Goal: Information Seeking & Learning: Find specific page/section

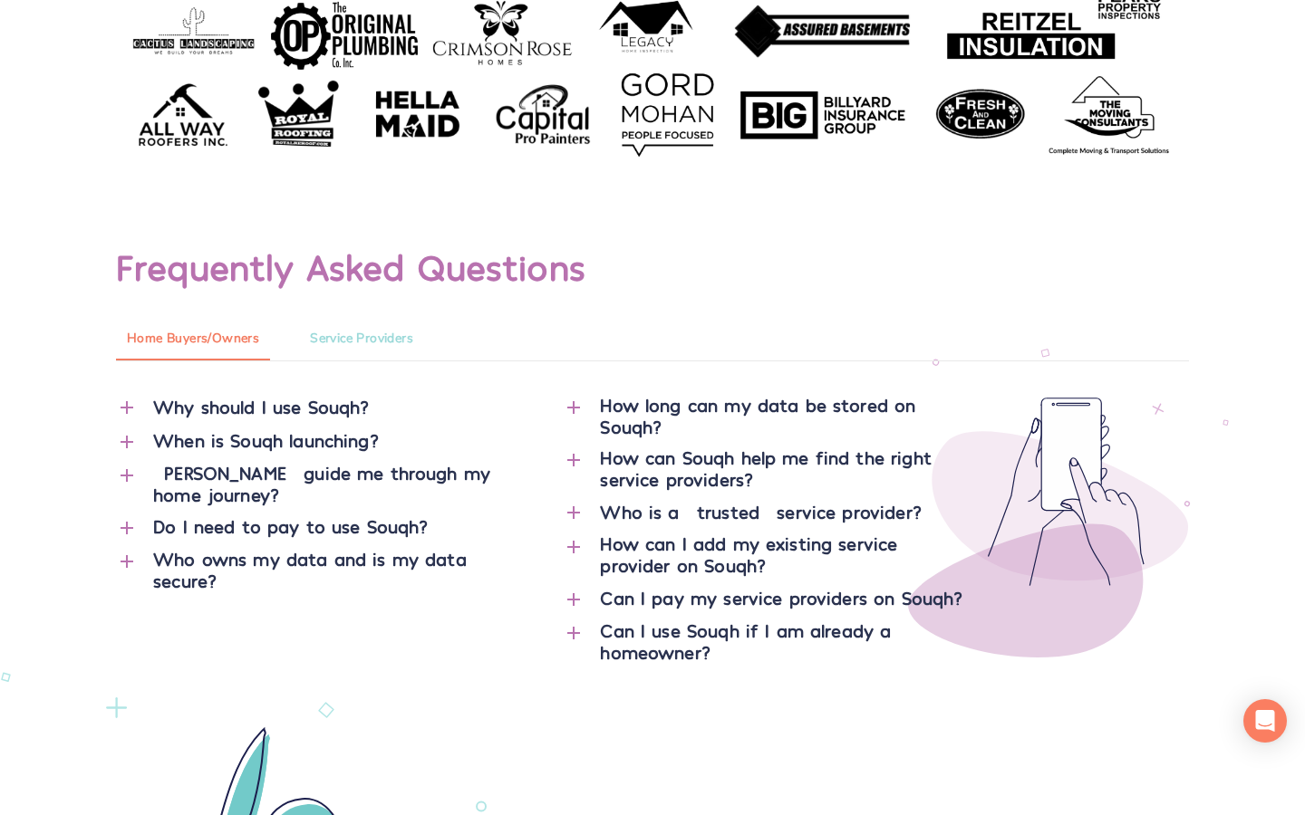
scroll to position [1290, 0]
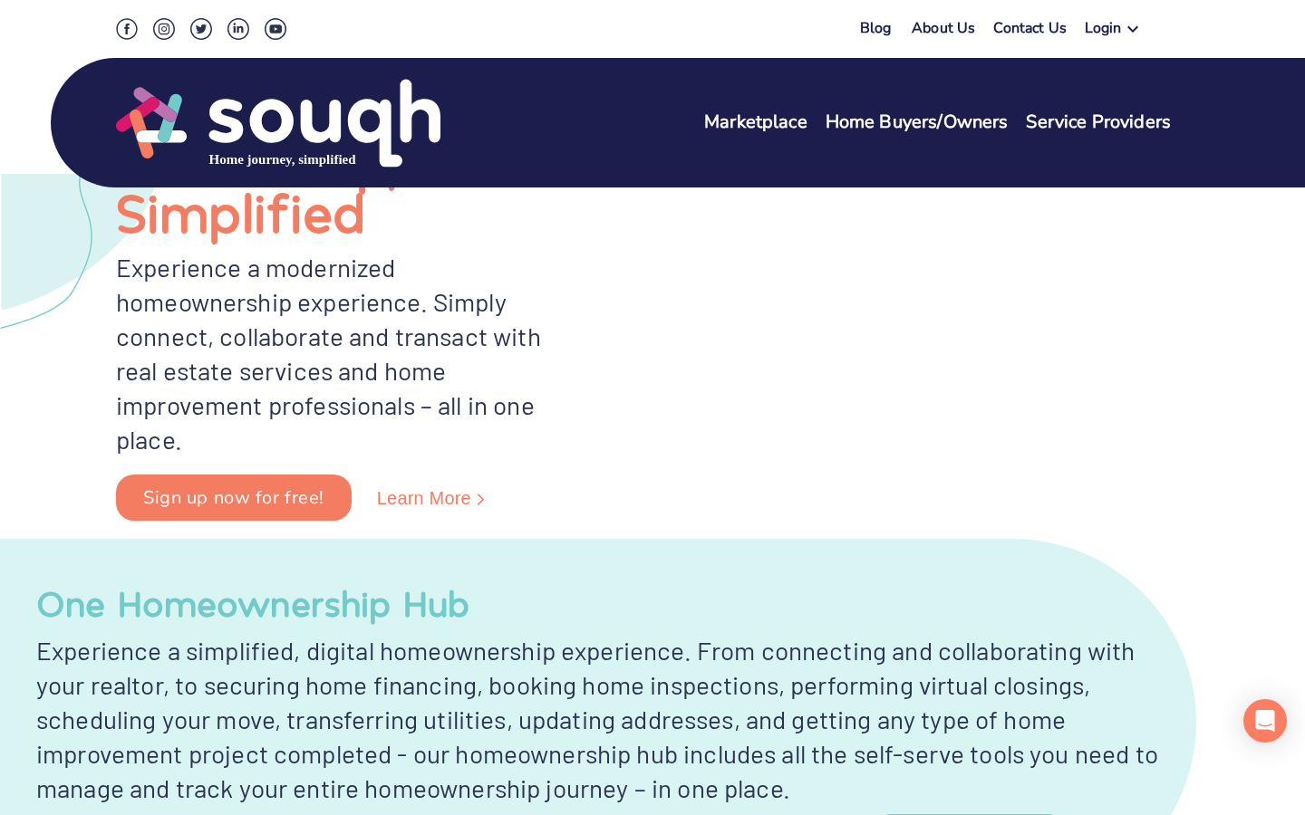
type input "[GEOGRAPHIC_DATA]"
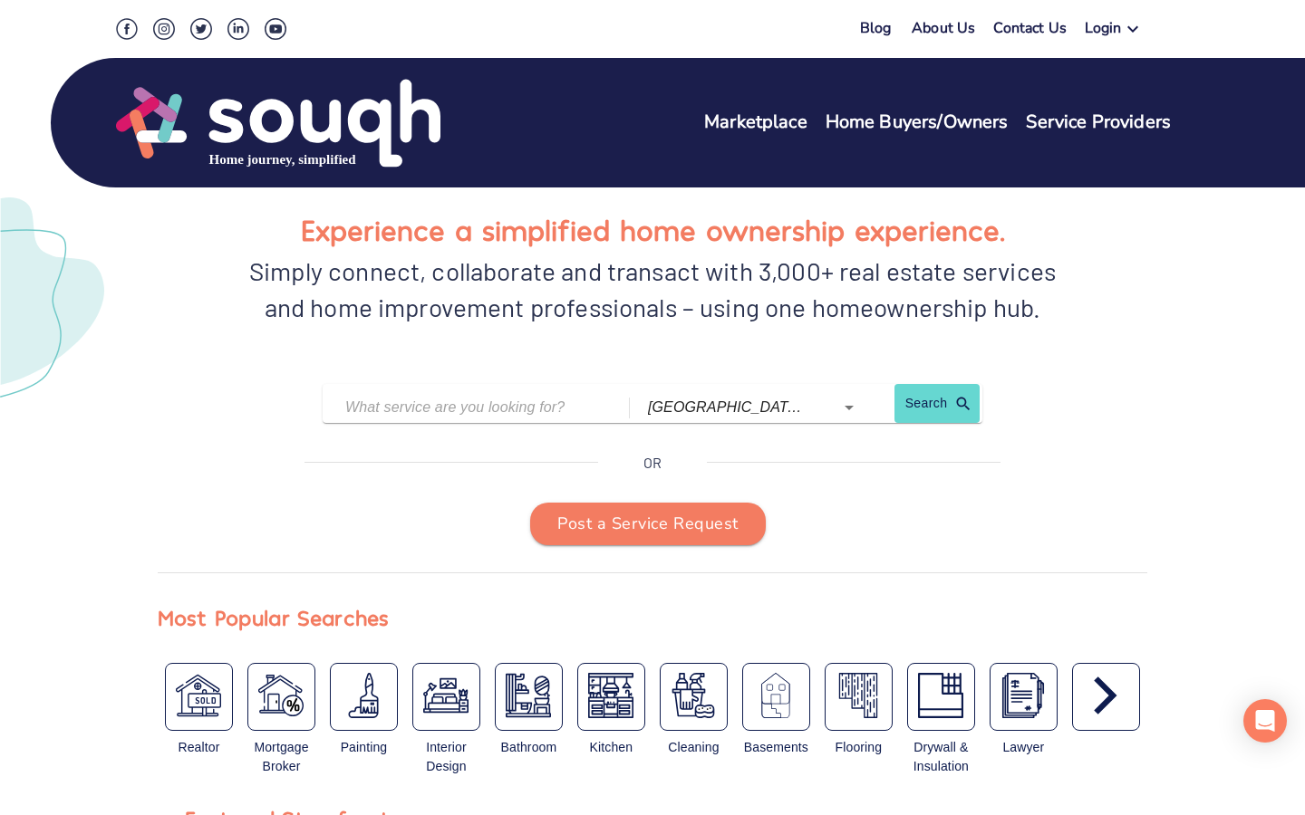
click at [464, 407] on input "text" at bounding box center [464, 407] width 238 height 28
type input "[GEOGRAPHIC_DATA]"
click at [728, 407] on input "[GEOGRAPHIC_DATA] ([GEOGRAPHIC_DATA])" at bounding box center [728, 407] width 161 height 28
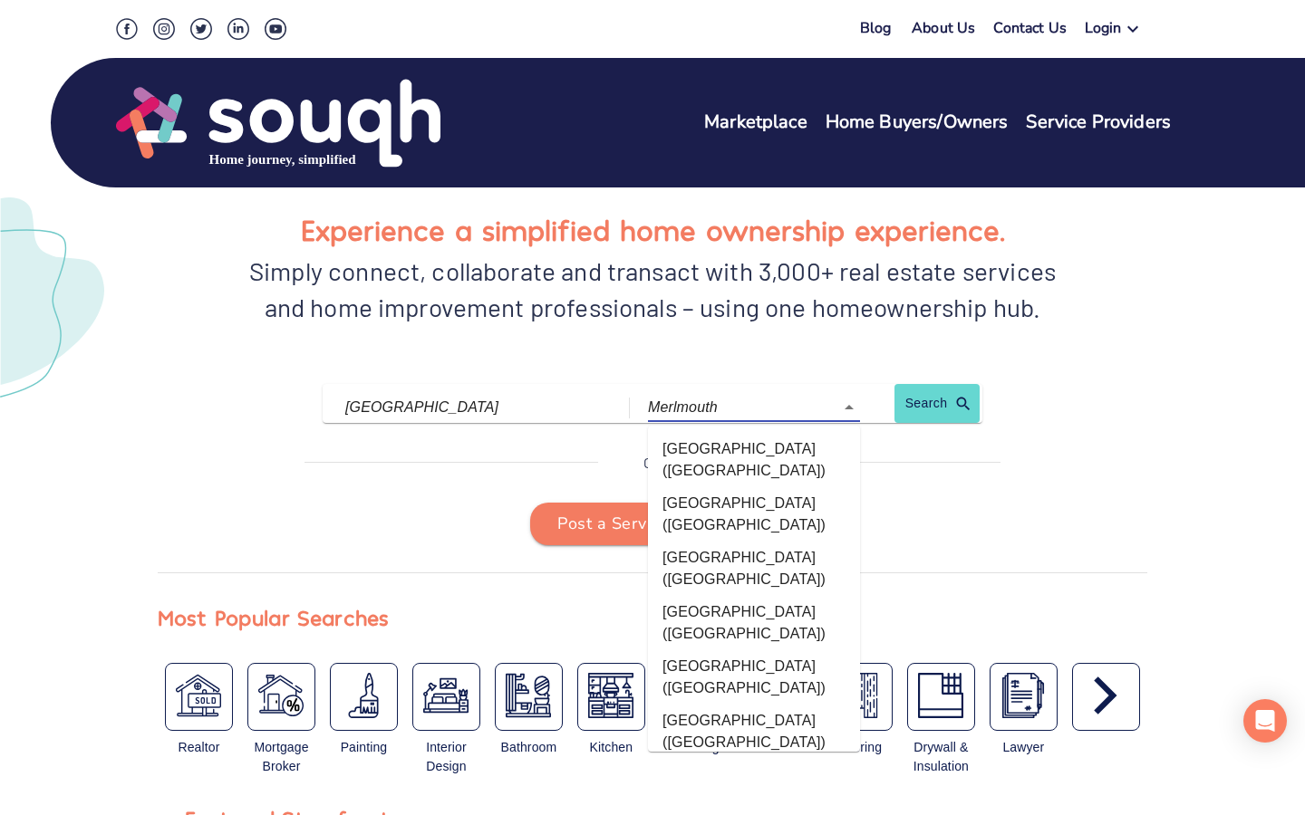
type input "Merlmouth"
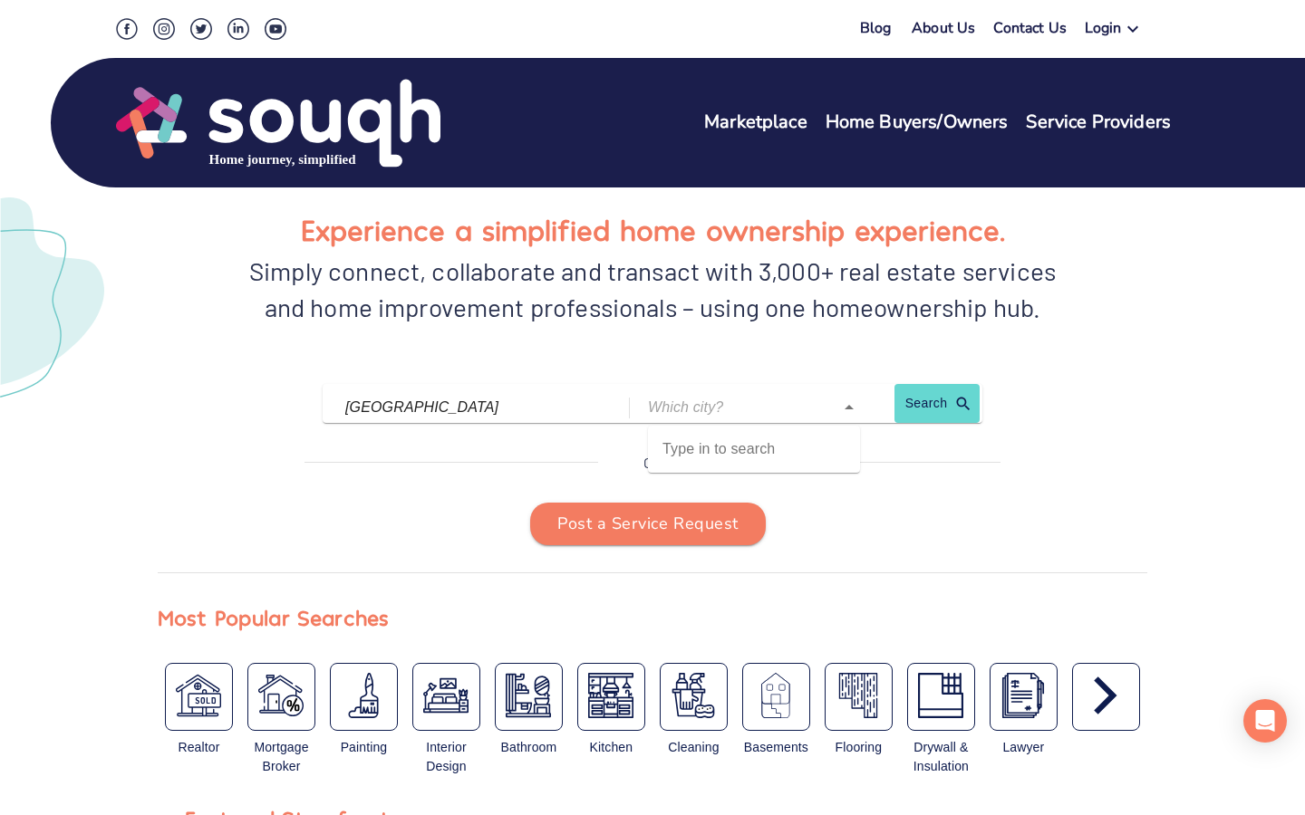
click at [728, 407] on input "text" at bounding box center [728, 407] width 161 height 28
click at [728, 407] on input "[GEOGRAPHIC_DATA] ([GEOGRAPHIC_DATA])" at bounding box center [728, 407] width 161 height 28
type input "ario)"
type input "Research"
click at [728, 407] on input "text" at bounding box center [728, 407] width 161 height 28
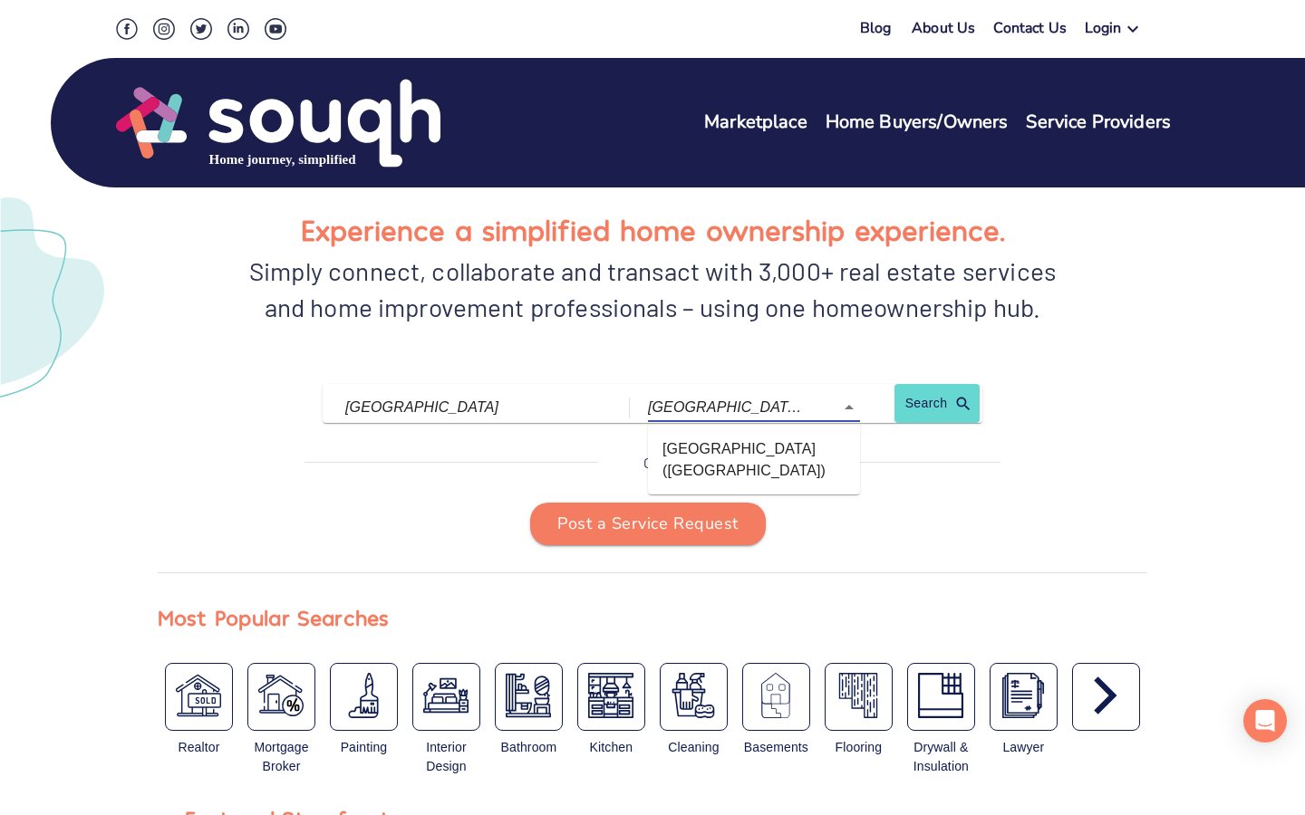
type input "[GEOGRAPHIC_DATA] ([GEOGRAPHIC_DATA])"
click at [464, 407] on input "[GEOGRAPHIC_DATA]" at bounding box center [464, 407] width 238 height 28
type input "S"
type input "[GEOGRAPHIC_DATA]"
click at [728, 407] on input "[GEOGRAPHIC_DATA] ([GEOGRAPHIC_DATA])" at bounding box center [728, 407] width 161 height 28
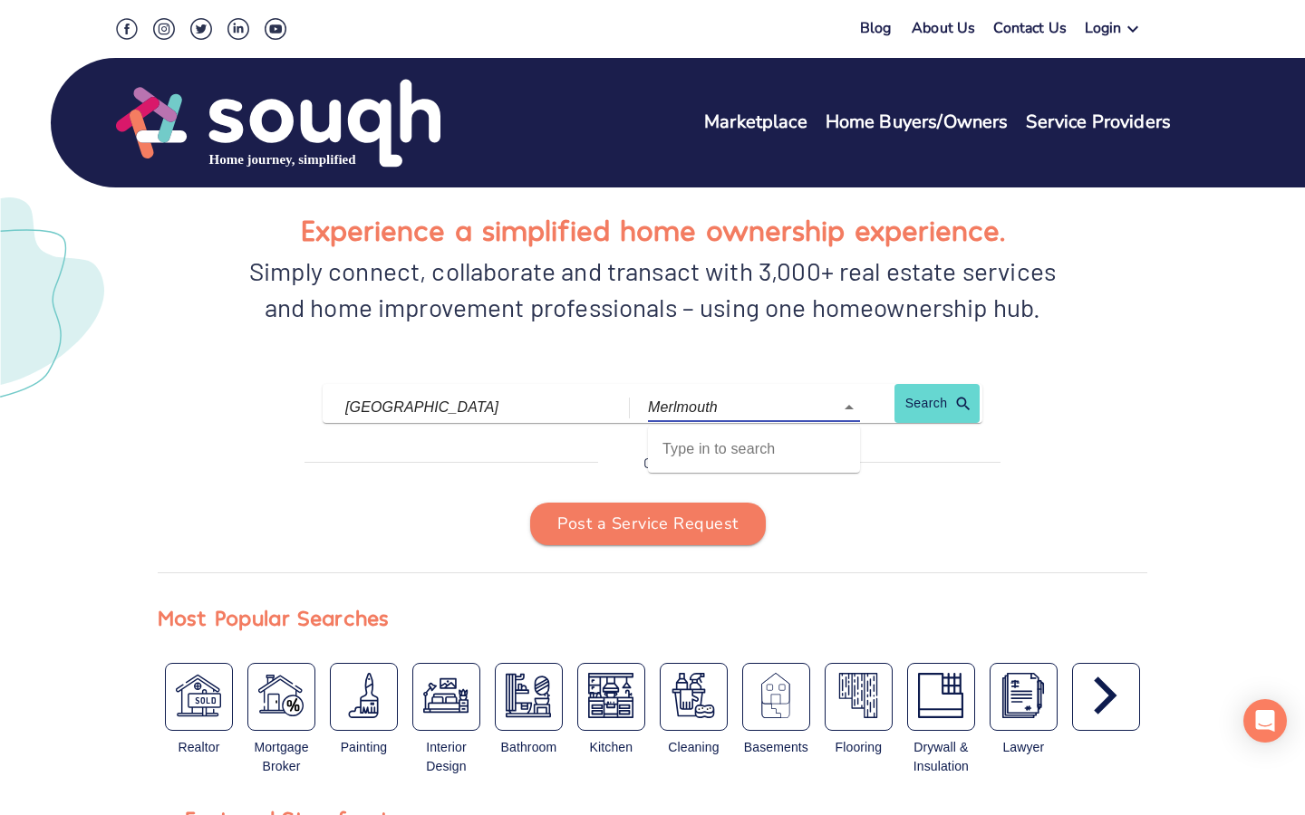
type input "Merlmouth"
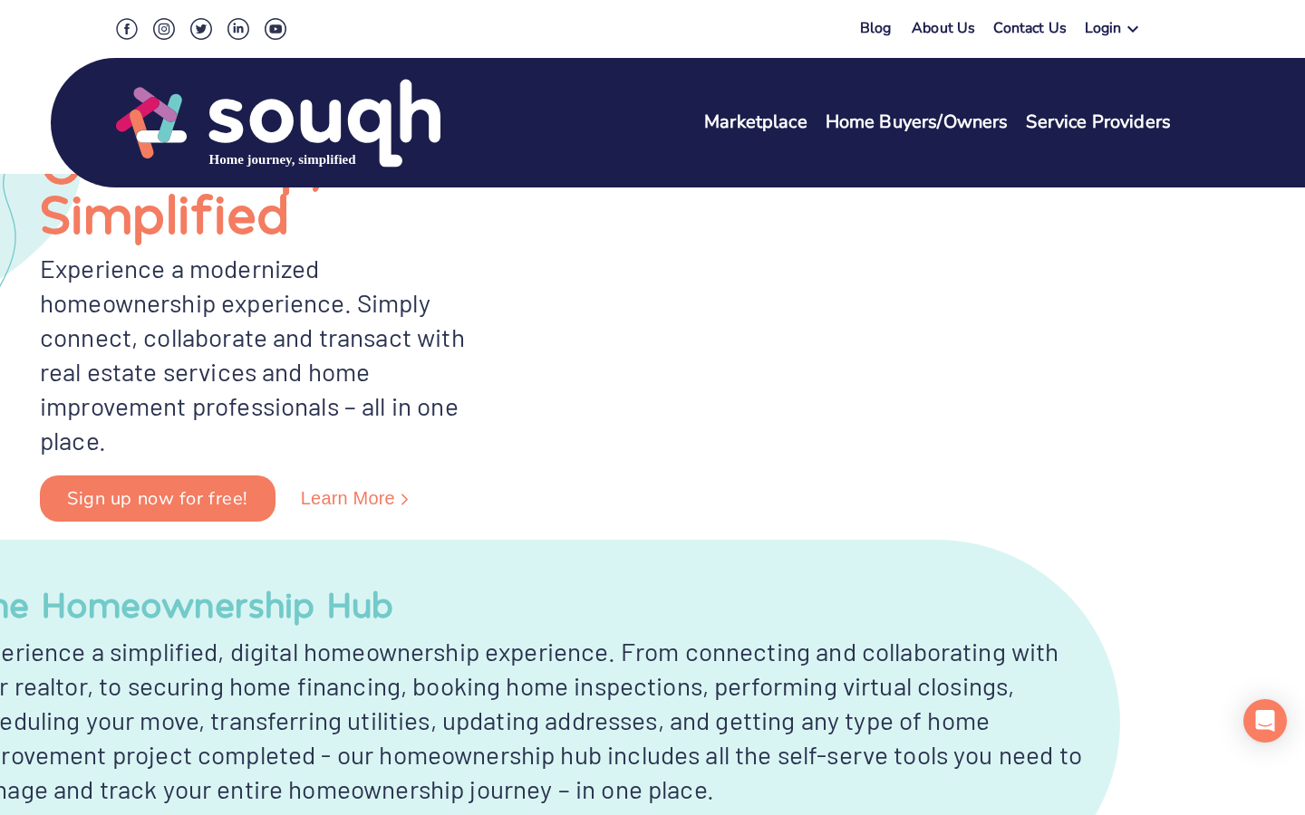
scroll to position [0, 438]
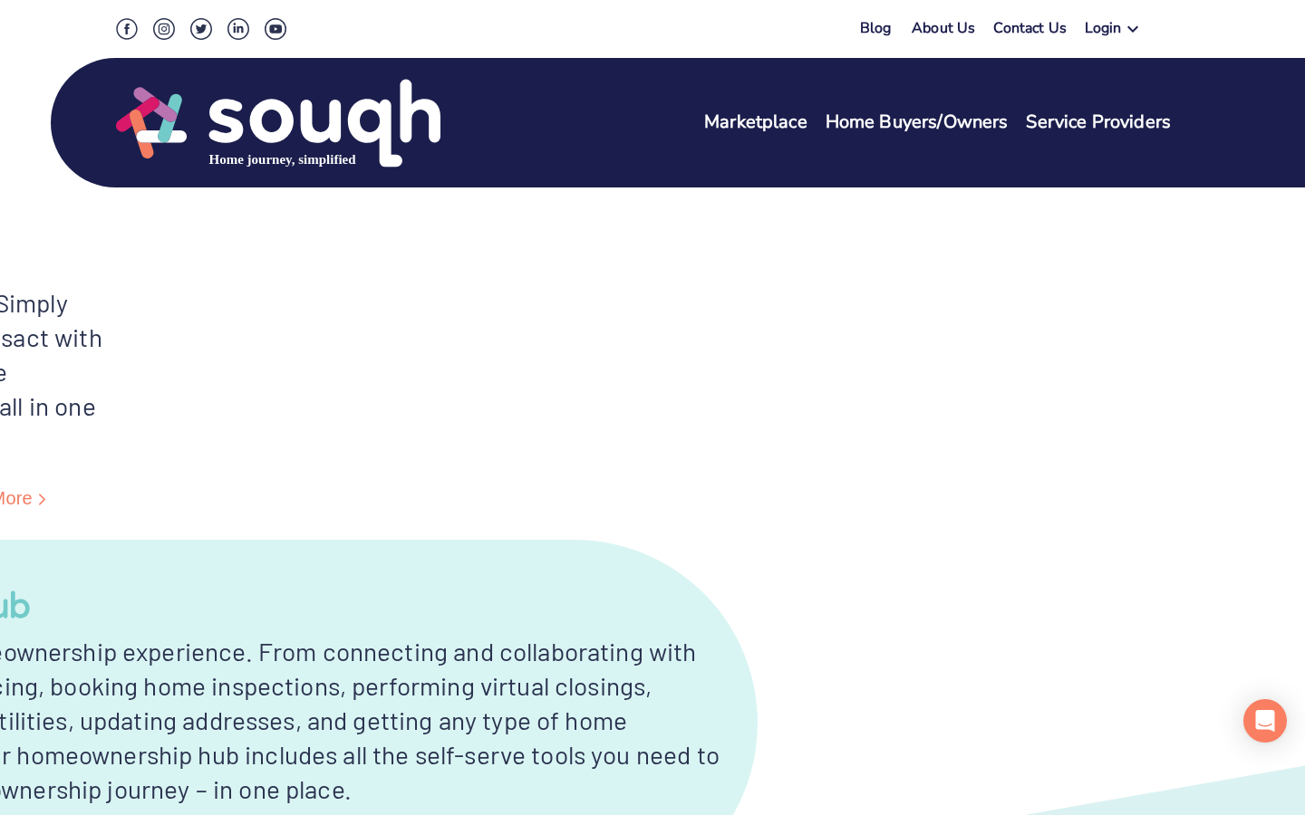
type input "S"
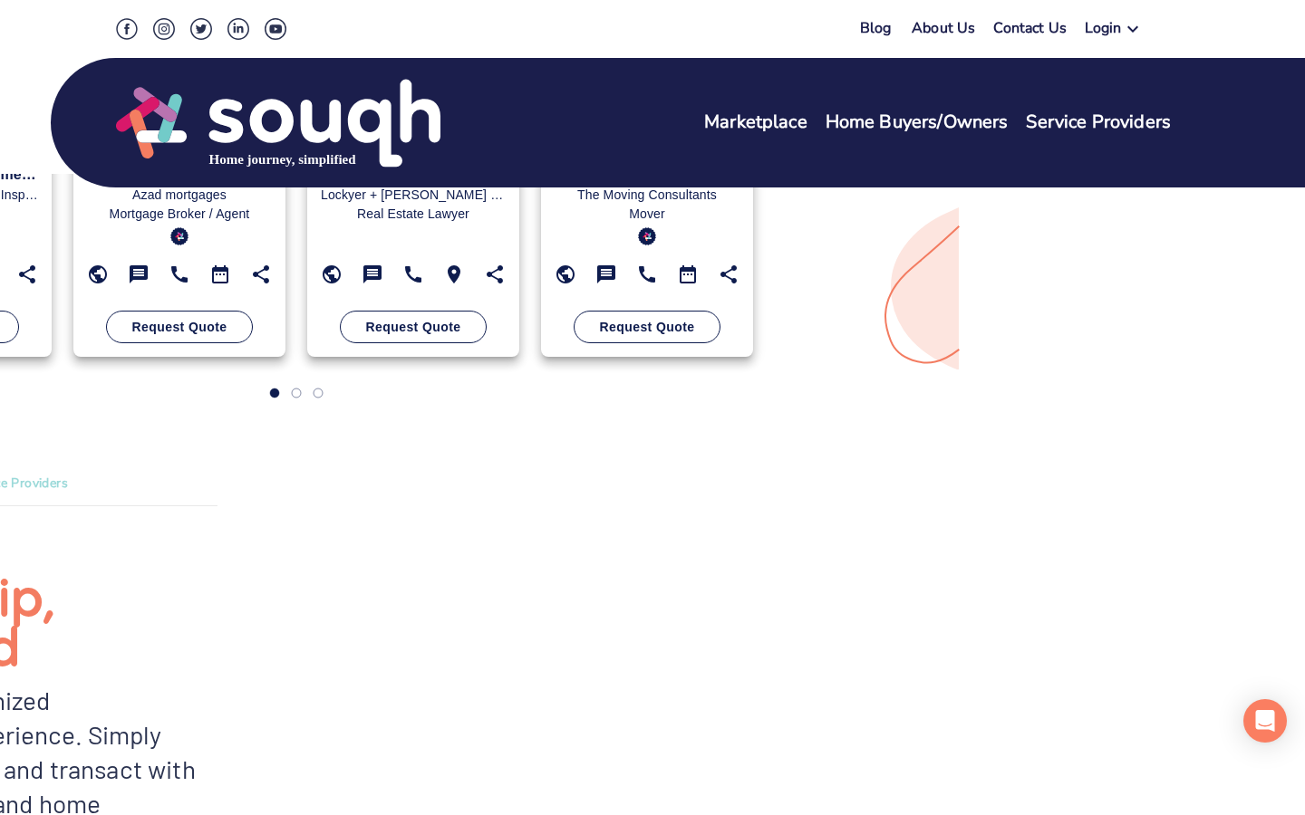
scroll to position [22, 0]
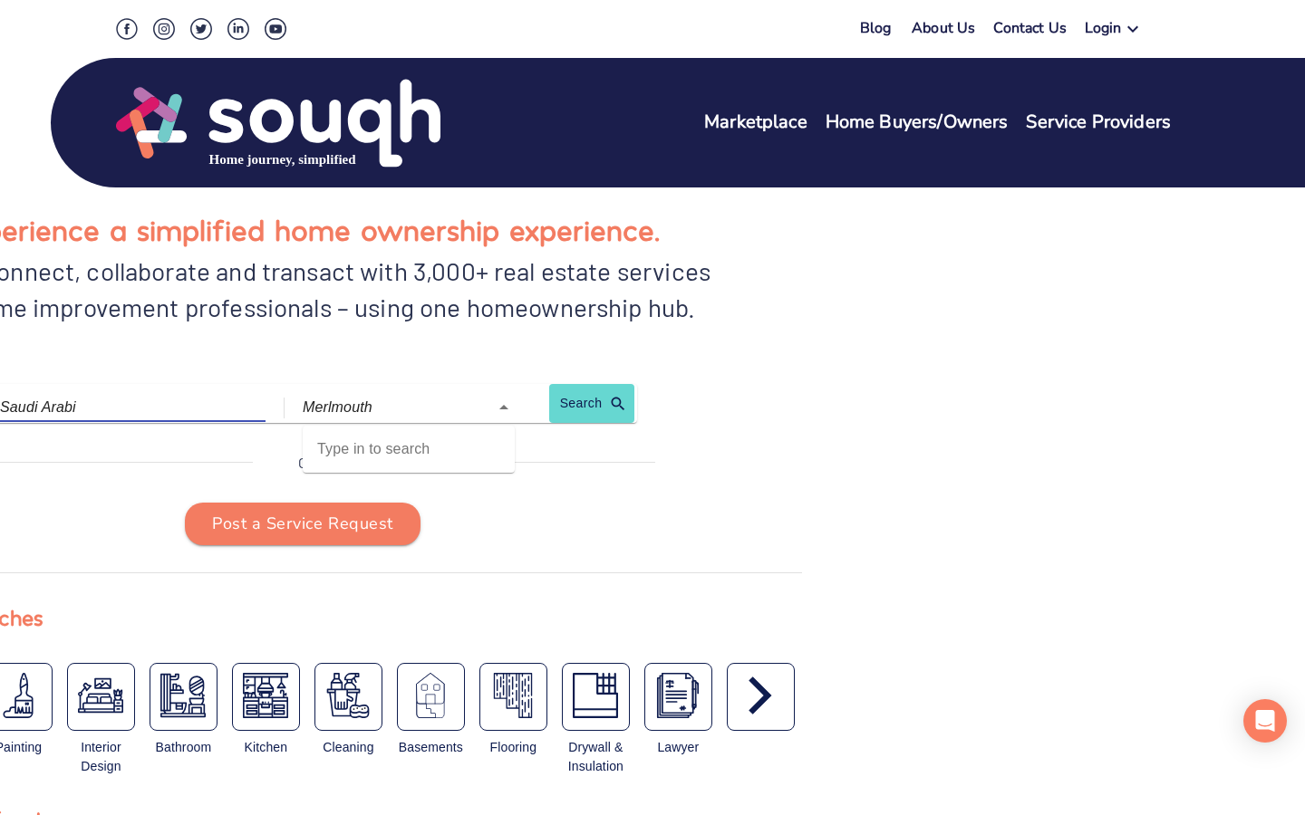
type input "[GEOGRAPHIC_DATA]"
click at [383, 407] on input "Merlmouth" at bounding box center [383, 407] width 161 height 28
type input "Merlmouth"
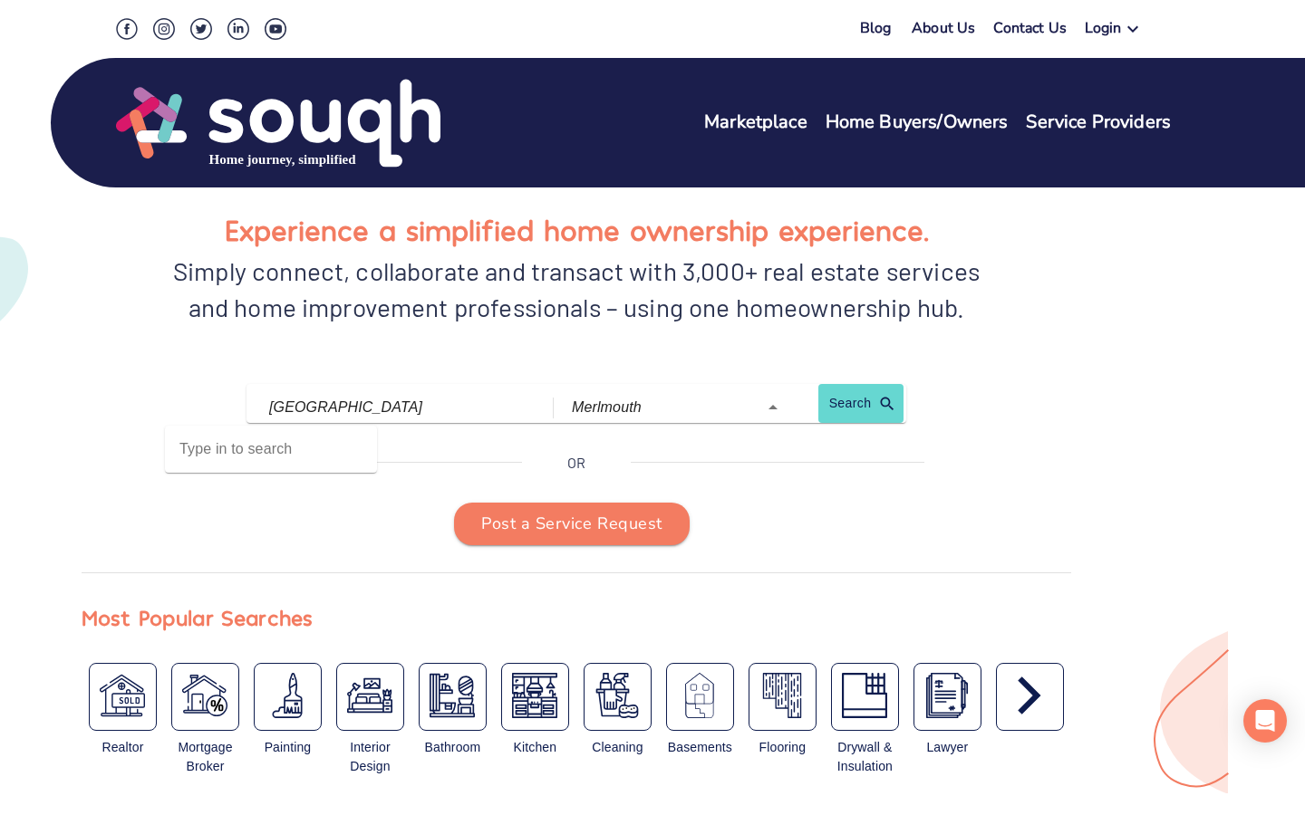
scroll to position [0, 438]
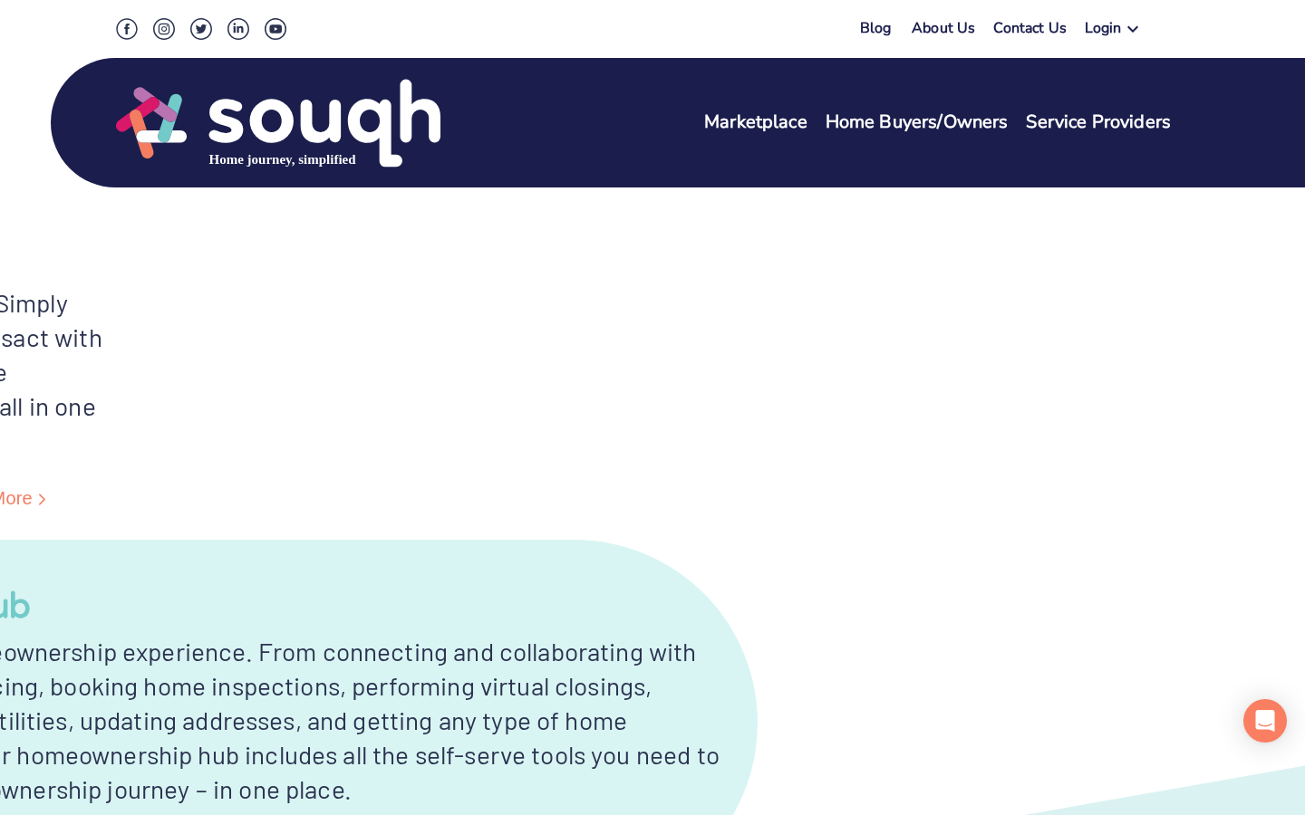
type input "S"
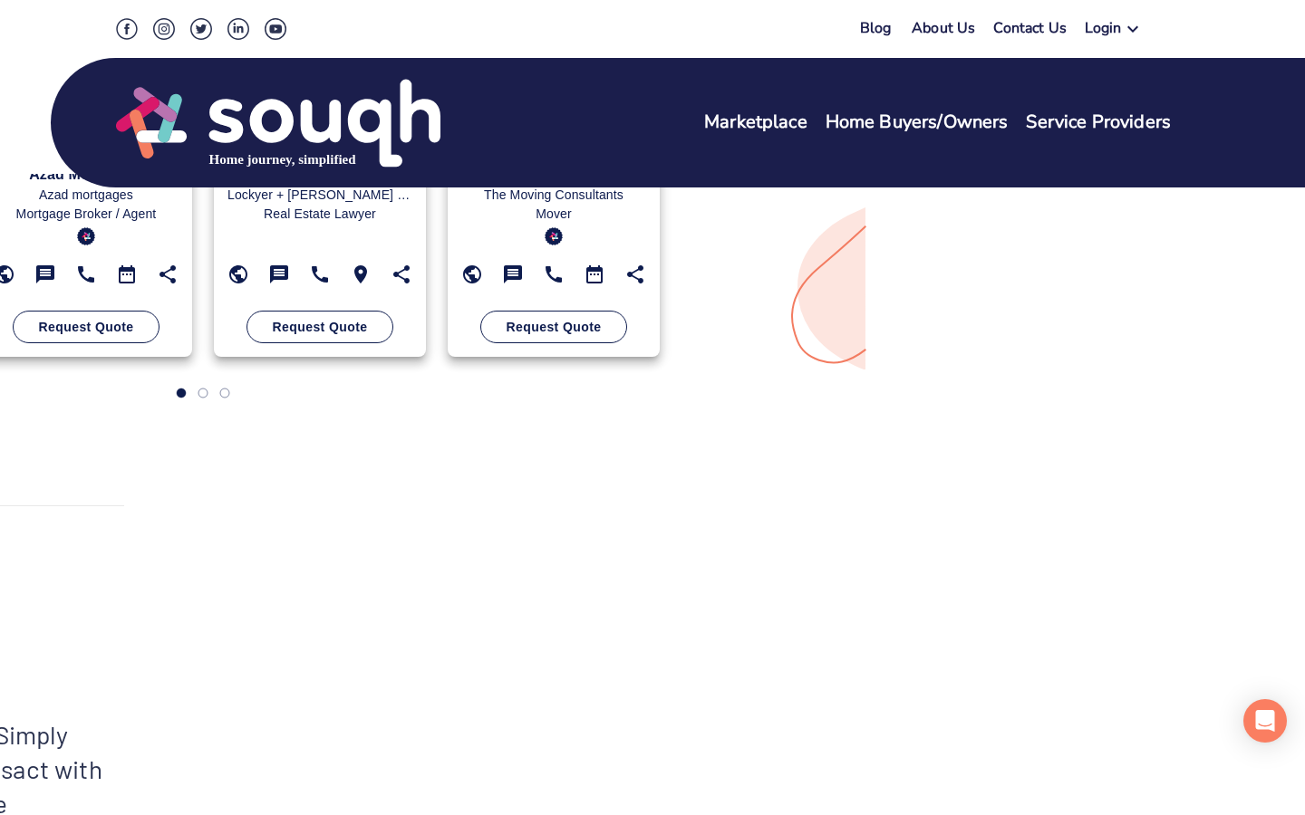
scroll to position [22, 0]
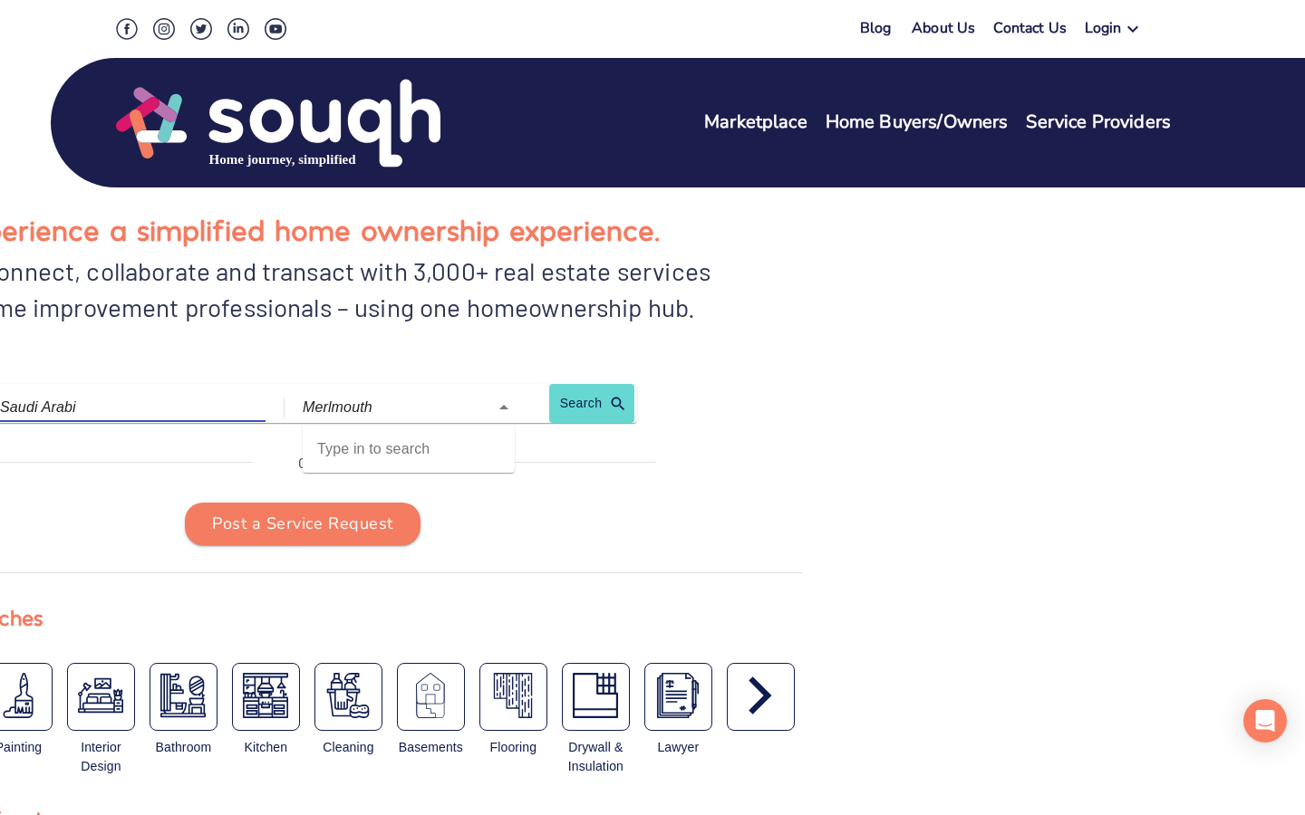
type input "[GEOGRAPHIC_DATA]"
click at [383, 407] on input "Merlmouth" at bounding box center [383, 407] width 161 height 28
type input "Merlmouth"
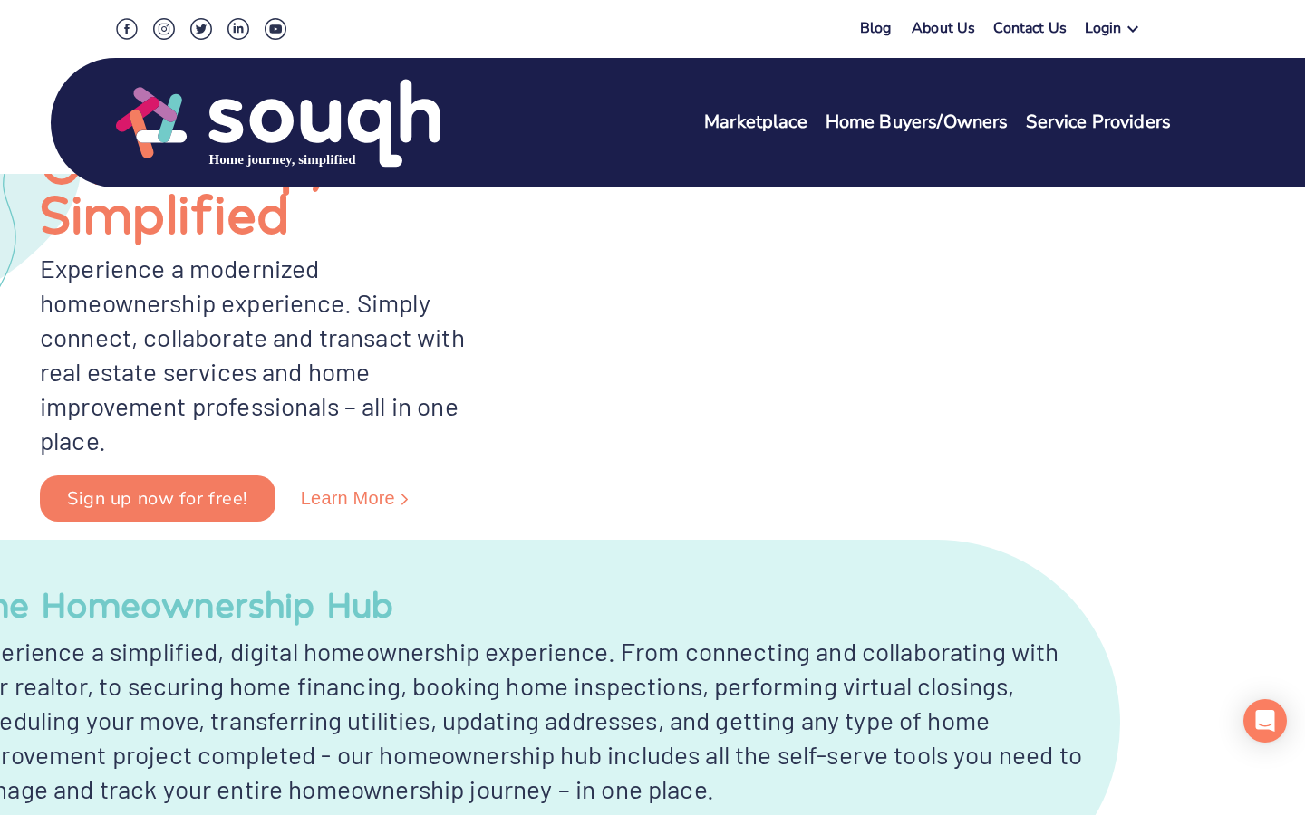
scroll to position [0, 438]
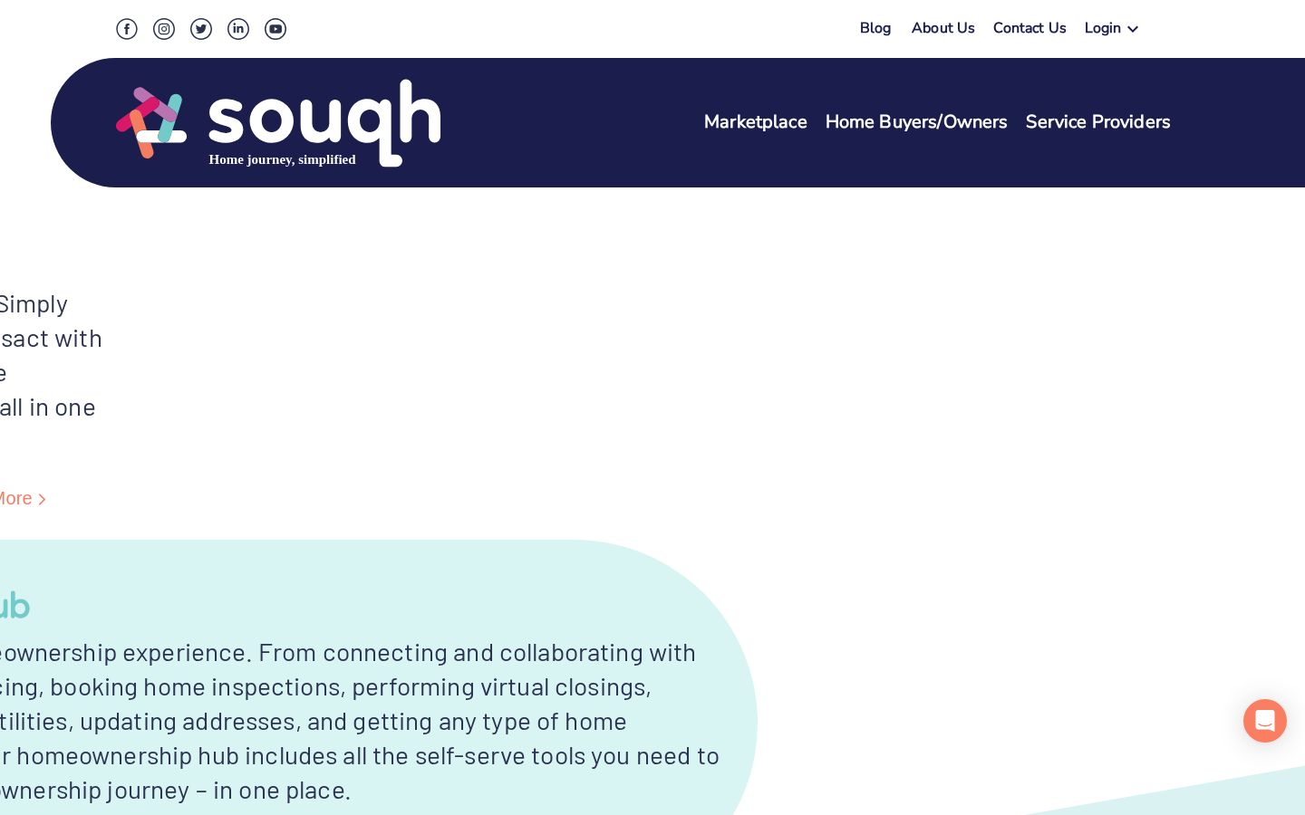
type input "S"
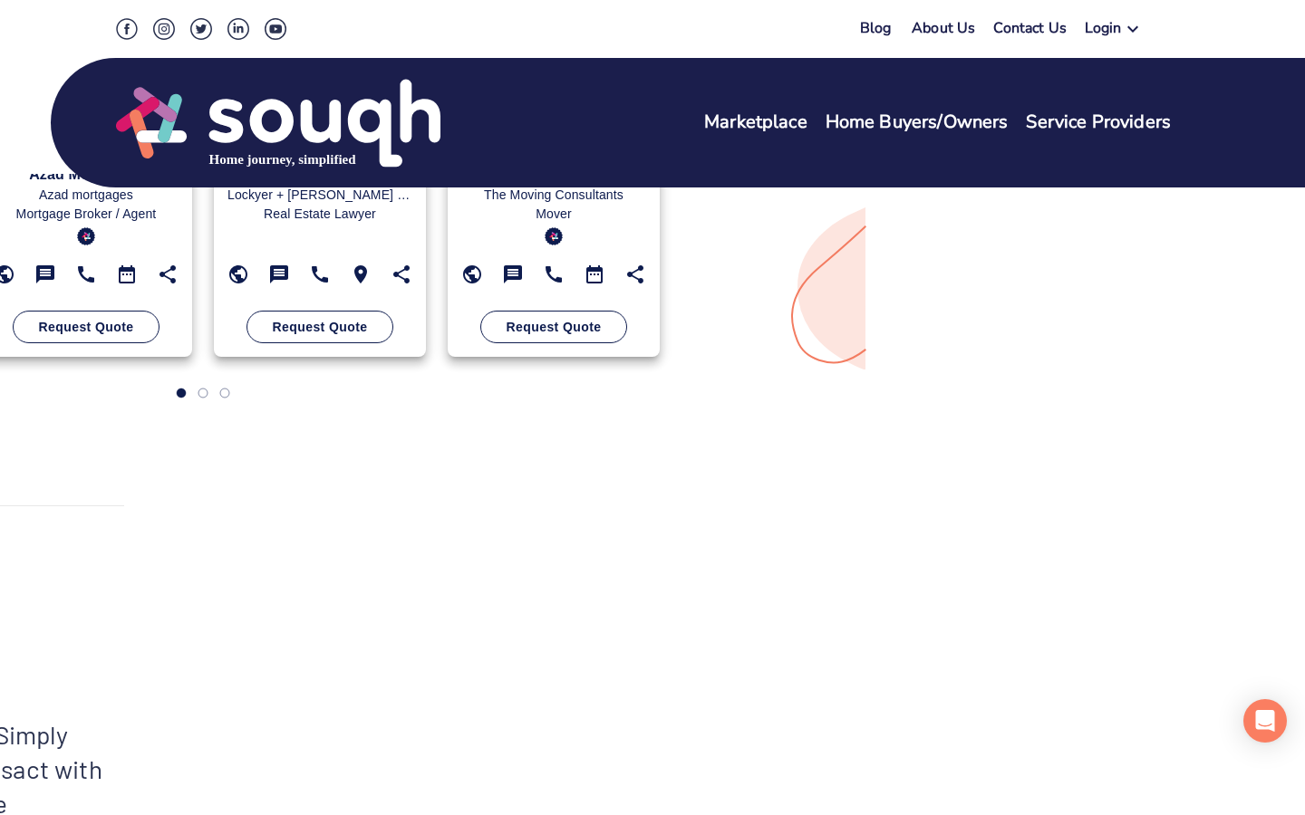
scroll to position [22, 0]
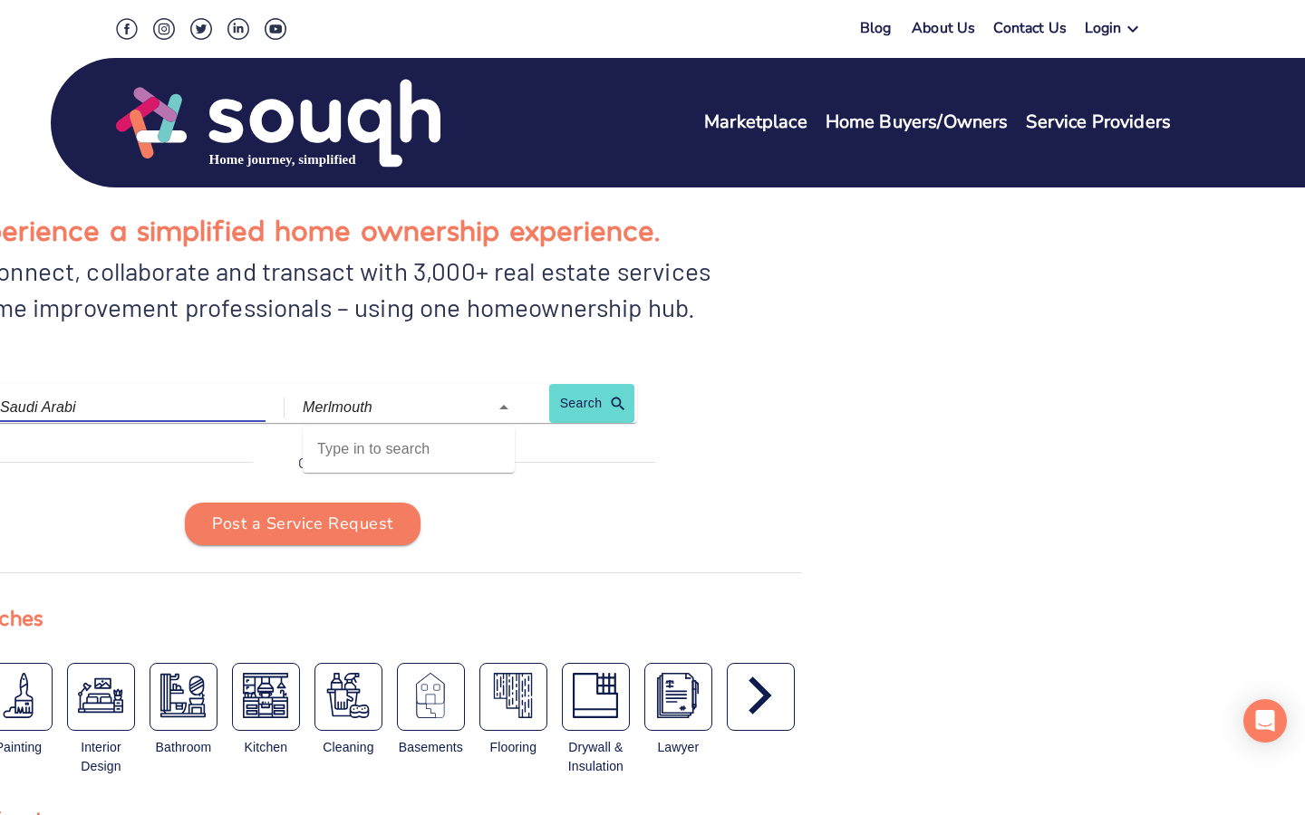
type input "[GEOGRAPHIC_DATA]"
click at [383, 407] on input "Merlmouth" at bounding box center [383, 407] width 161 height 28
type input "Merlmouth"
